Goal: Find specific page/section: Find specific page/section

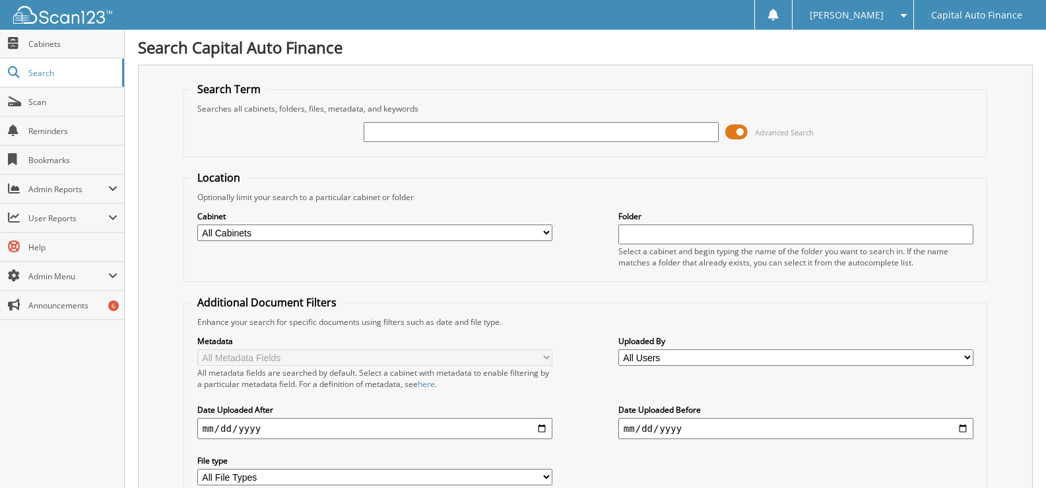
click at [397, 131] on input "text" at bounding box center [541, 132] width 355 height 20
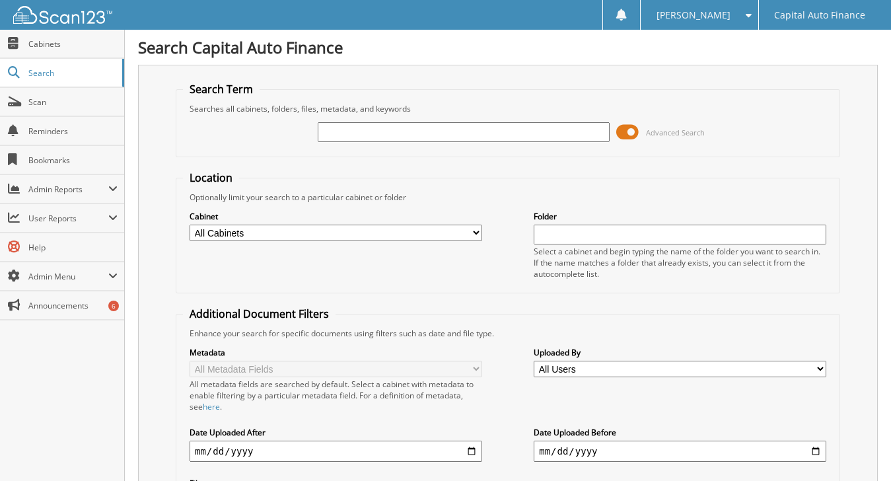
click at [325, 133] on input "text" at bounding box center [464, 132] width 292 height 20
type input "18395799"
click at [632, 127] on span at bounding box center [627, 132] width 22 height 20
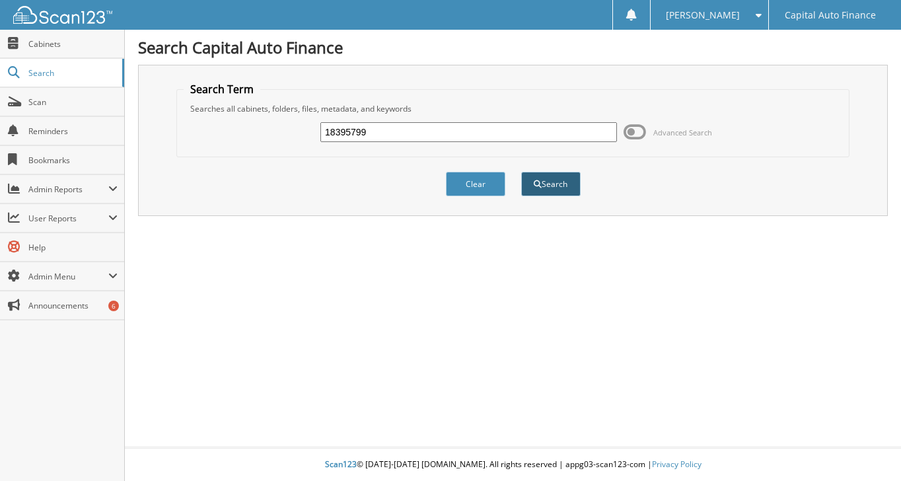
click at [550, 180] on button "Search" at bounding box center [550, 184] width 59 height 24
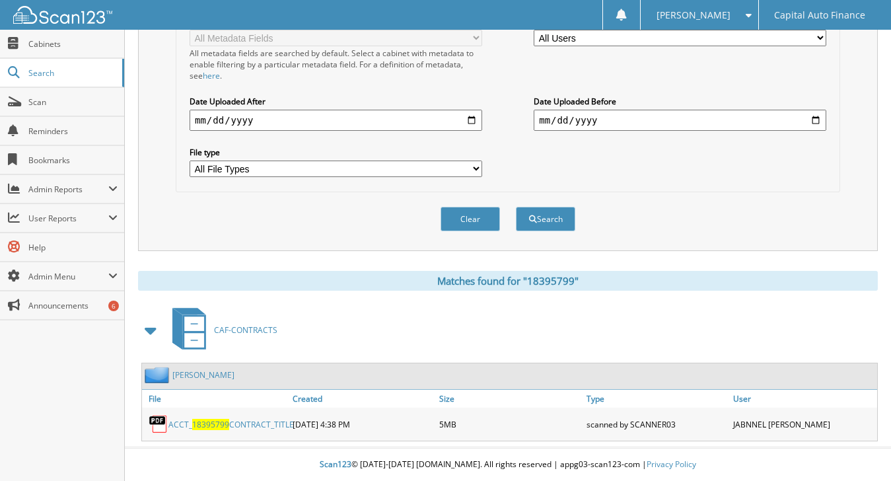
scroll to position [334, 0]
click at [182, 427] on link "ACCT_ 18395799 CONTRACT_TITLE" at bounding box center [230, 424] width 125 height 11
click at [198, 369] on link "[PERSON_NAME]" at bounding box center [203, 374] width 62 height 11
